Goal: Information Seeking & Learning: Learn about a topic

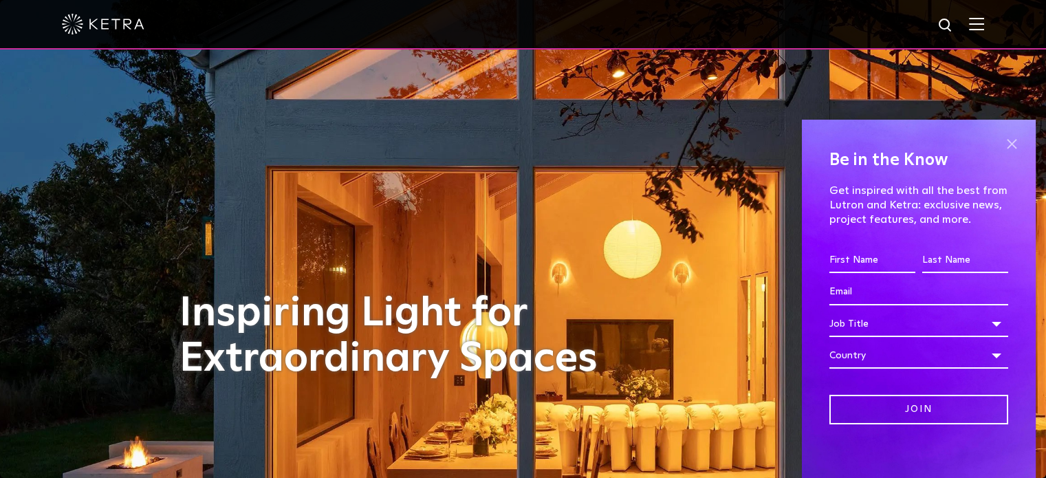
click at [1002, 144] on span at bounding box center [1011, 143] width 21 height 21
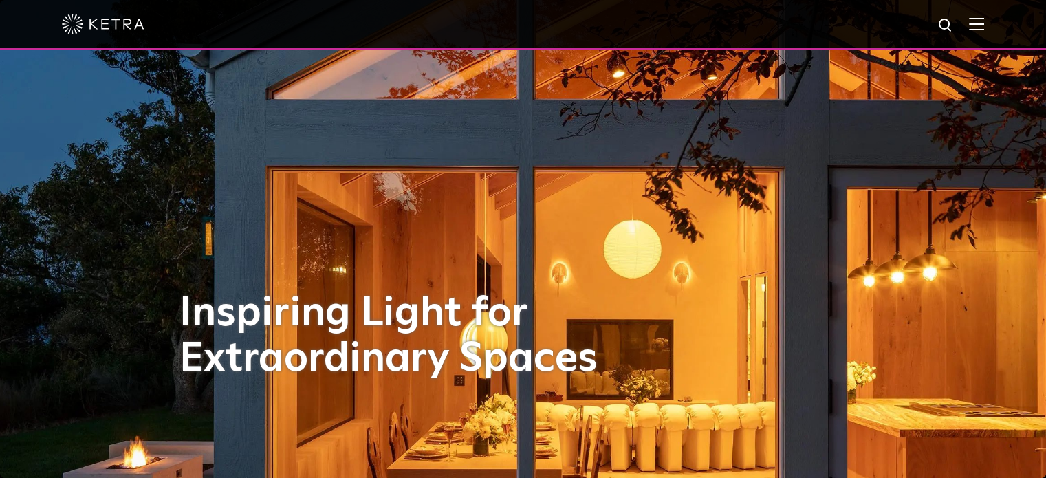
click at [981, 23] on img at bounding box center [976, 23] width 15 height 13
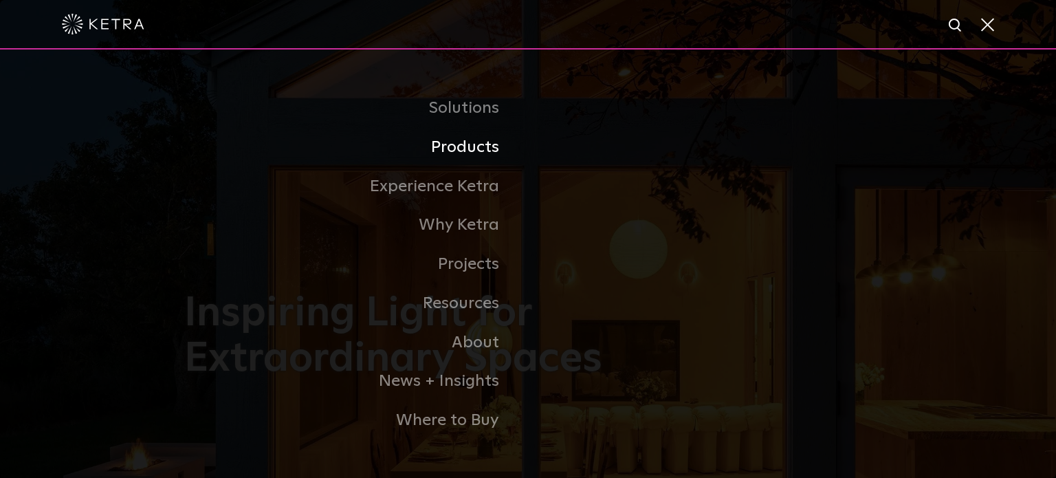
click at [489, 155] on link "Products" at bounding box center [356, 147] width 344 height 39
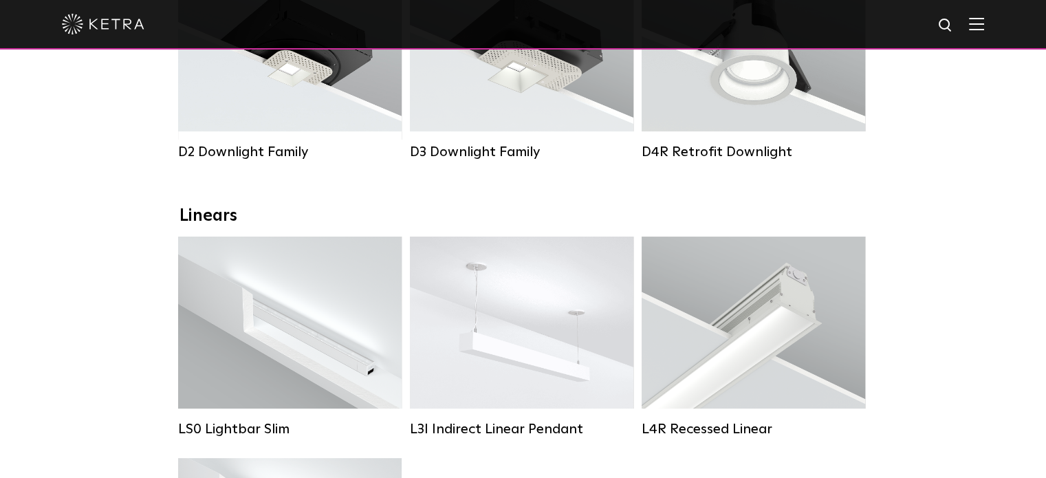
scroll to position [275, 0]
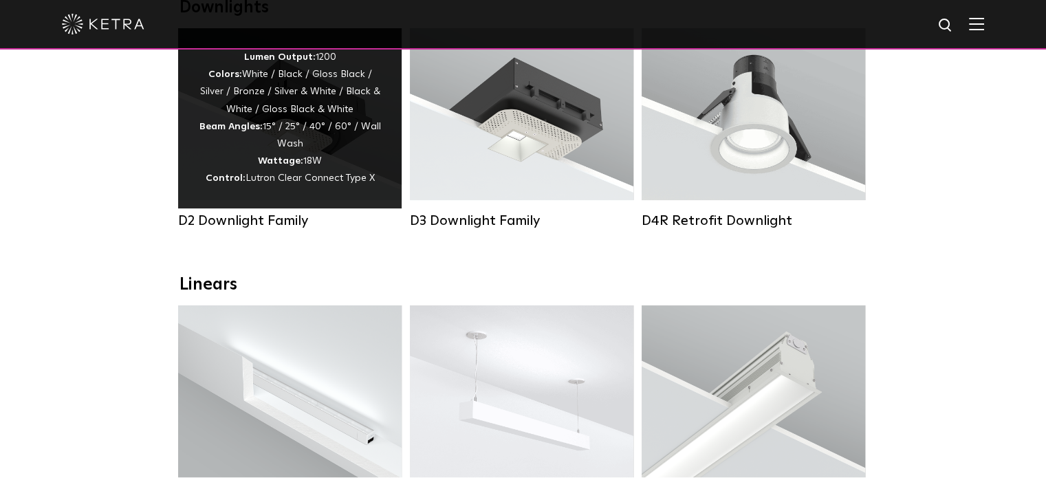
click at [318, 140] on div "Lumen Output: 1200 Colors: White / Black / Gloss Black / Silver / Bronze / Silv…" at bounding box center [290, 118] width 182 height 139
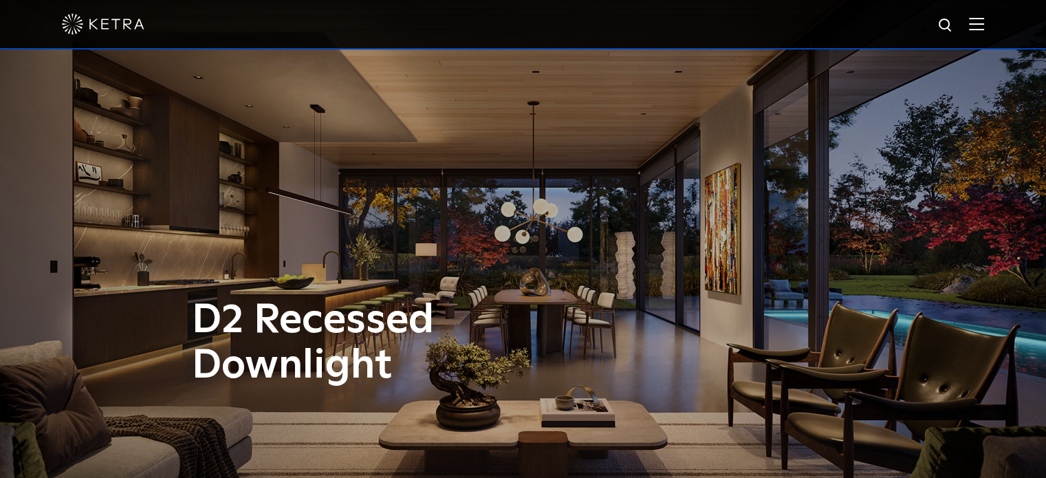
click at [982, 23] on img at bounding box center [976, 23] width 15 height 13
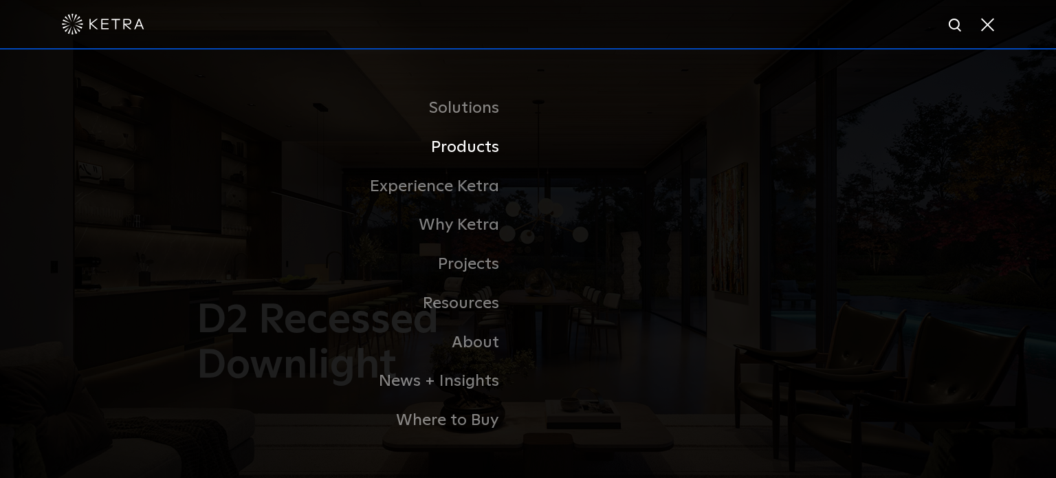
drag, startPoint x: 492, startPoint y: 148, endPoint x: 499, endPoint y: 149, distance: 7.0
click at [493, 148] on link "Products" at bounding box center [356, 147] width 344 height 39
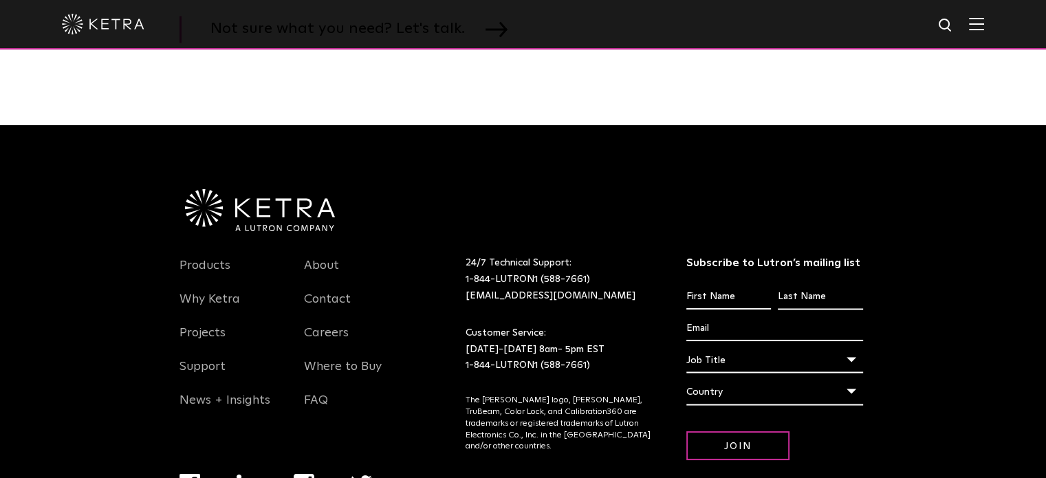
scroll to position [2527, 0]
